Goal: Information Seeking & Learning: Learn about a topic

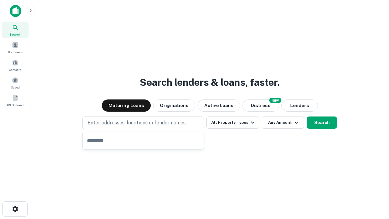
type input "**********"
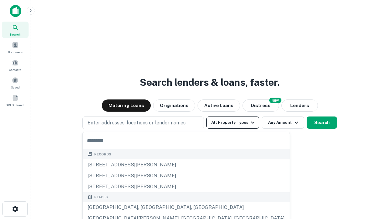
click at [233, 122] on button "All Property Types" at bounding box center [232, 122] width 53 height 12
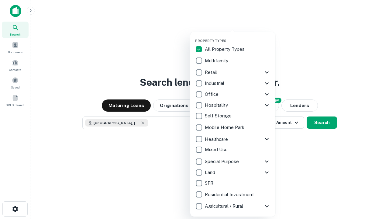
click at [237, 37] on button "button" at bounding box center [237, 37] width 85 height 0
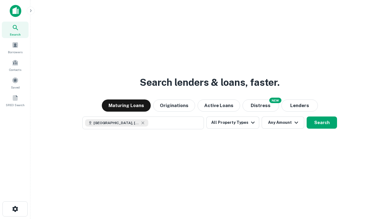
scroll to position [10, 0]
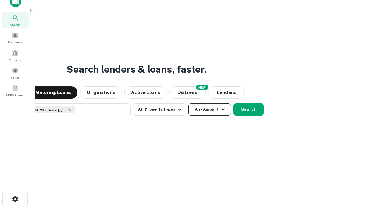
click at [188, 103] on button "Any Amount" at bounding box center [209, 109] width 43 height 12
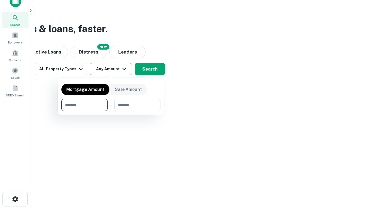
type input "*******"
click at [111, 111] on button "button" at bounding box center [110, 111] width 99 height 0
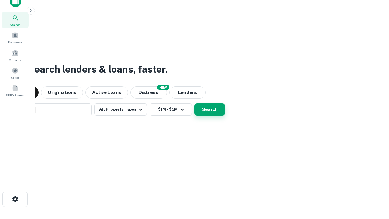
click at [194, 103] on button "Search" at bounding box center [209, 109] width 30 height 12
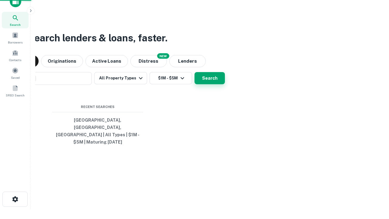
scroll to position [20, 172]
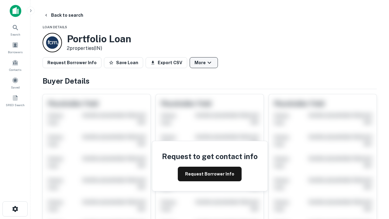
click at [203, 63] on button "More" at bounding box center [203, 62] width 28 height 11
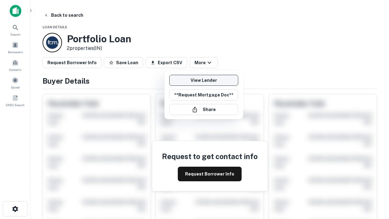
click at [203, 80] on link "View Lender" at bounding box center [203, 80] width 69 height 11
